Goal: Task Accomplishment & Management: Use online tool/utility

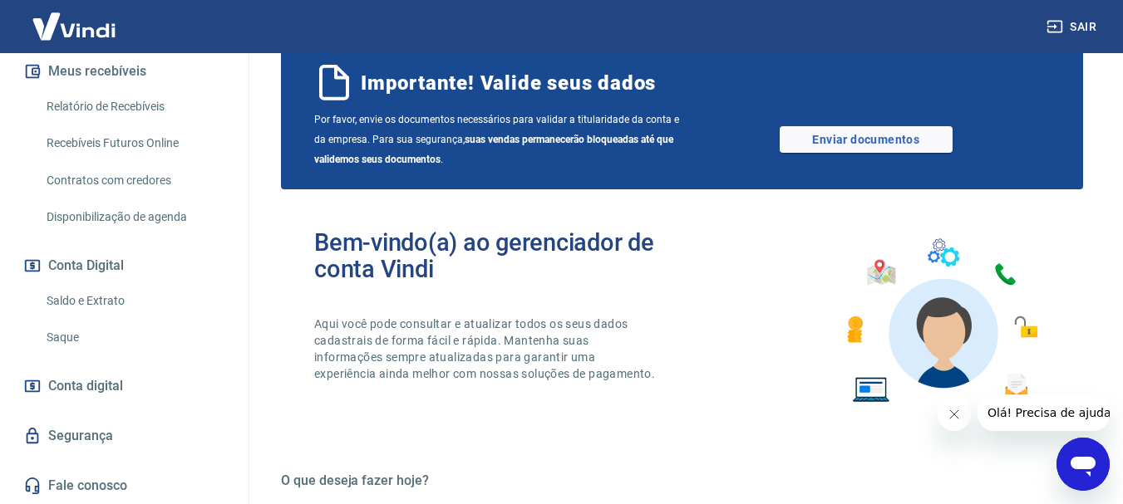
scroll to position [83, 0]
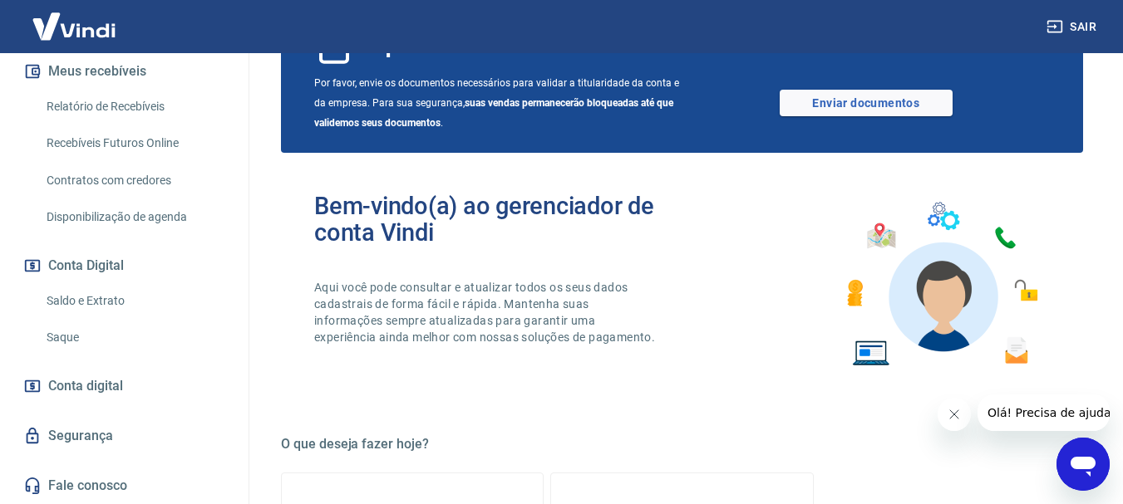
click at [144, 141] on link "Recebíveis Futuros Online" at bounding box center [134, 143] width 189 height 34
